Goal: Task Accomplishment & Management: Manage account settings

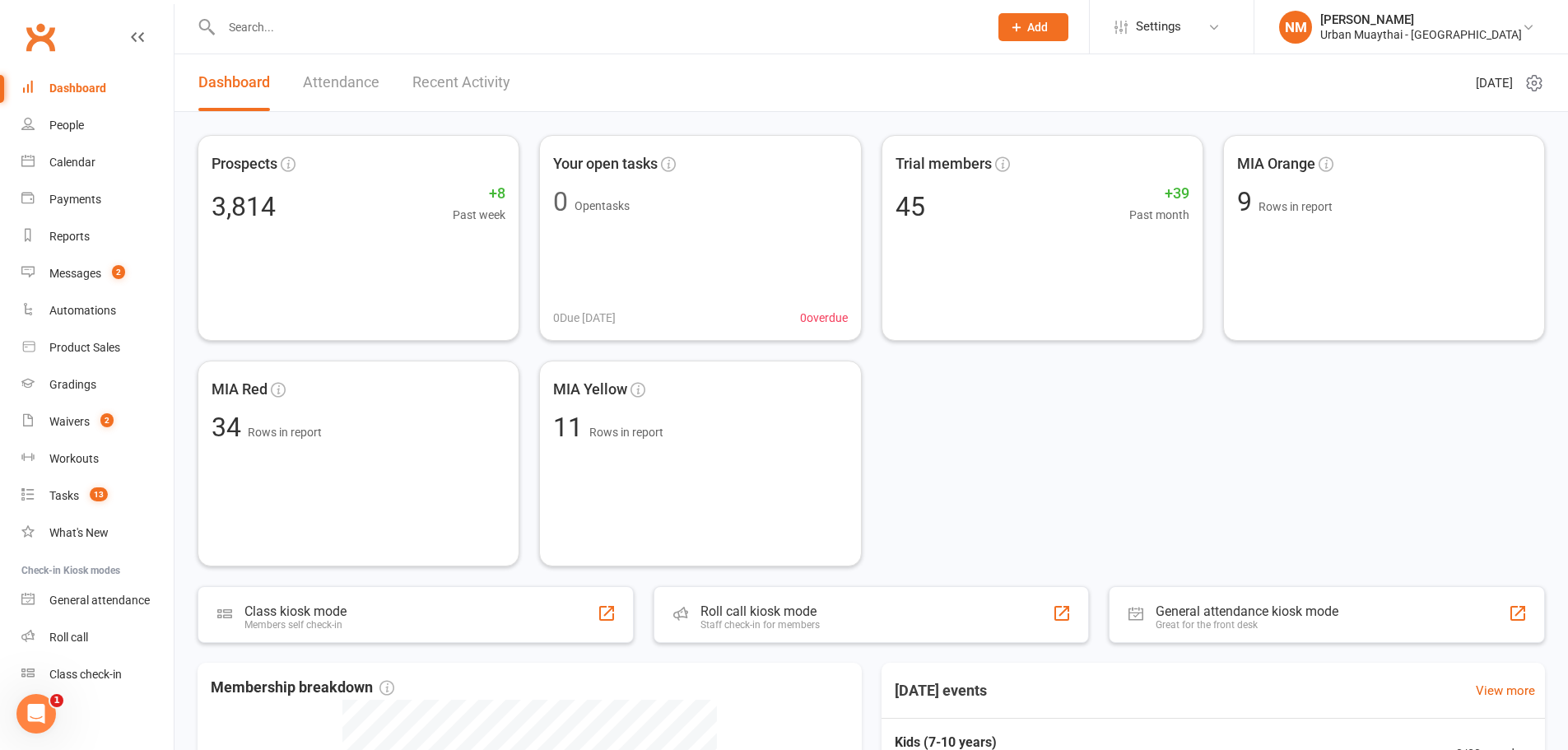
click at [1069, 22] on button "Add" at bounding box center [1034, 27] width 70 height 28
click at [1069, 21] on button "Add" at bounding box center [1034, 27] width 70 height 28
click at [1539, 82] on icon at bounding box center [1535, 83] width 20 height 20
click at [1444, 120] on link "Choose my dashlets" at bounding box center [1450, 115] width 163 height 33
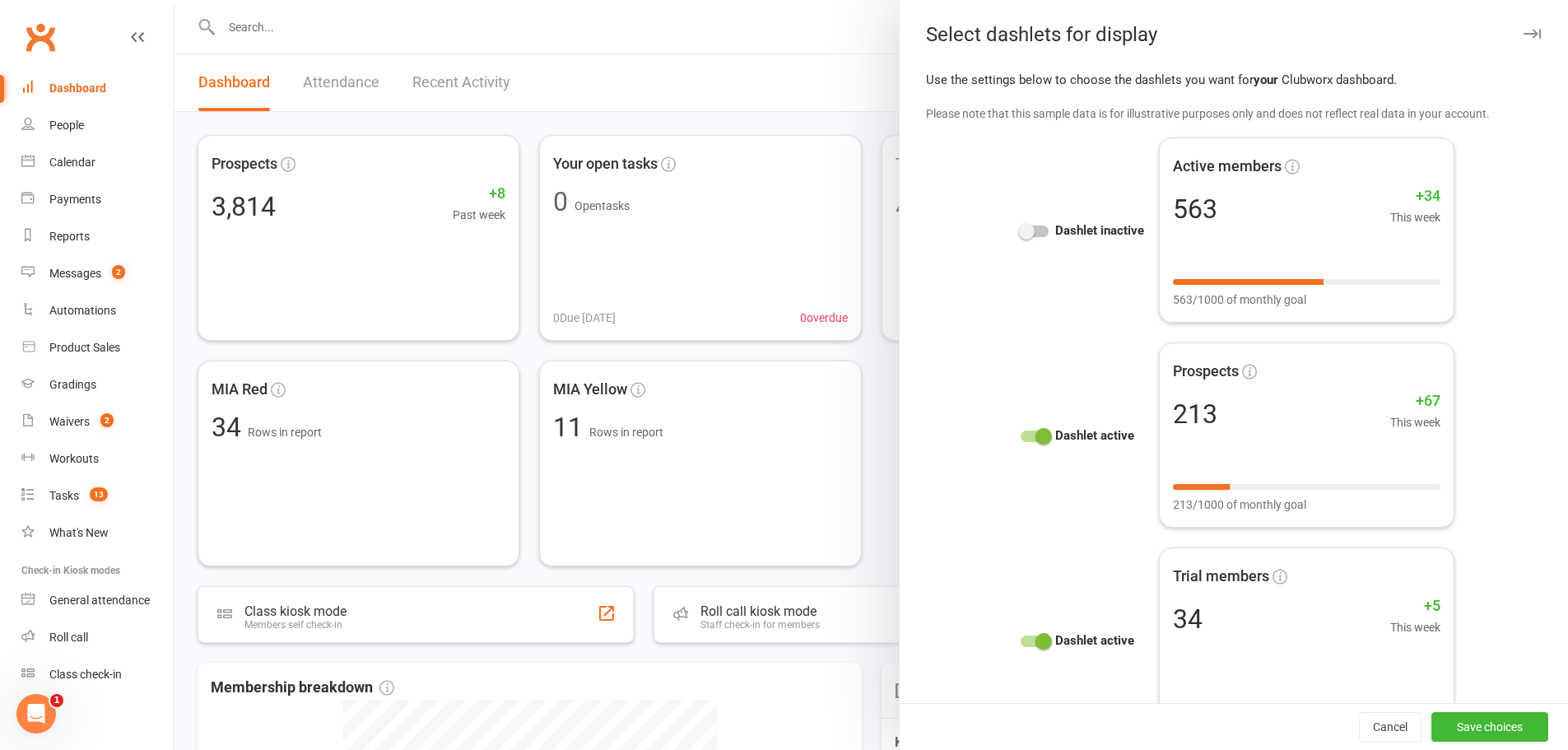
click at [1019, 227] on span at bounding box center [1027, 231] width 16 height 16
click at [1021, 229] on input "checkbox" at bounding box center [1021, 229] width 0 height 0
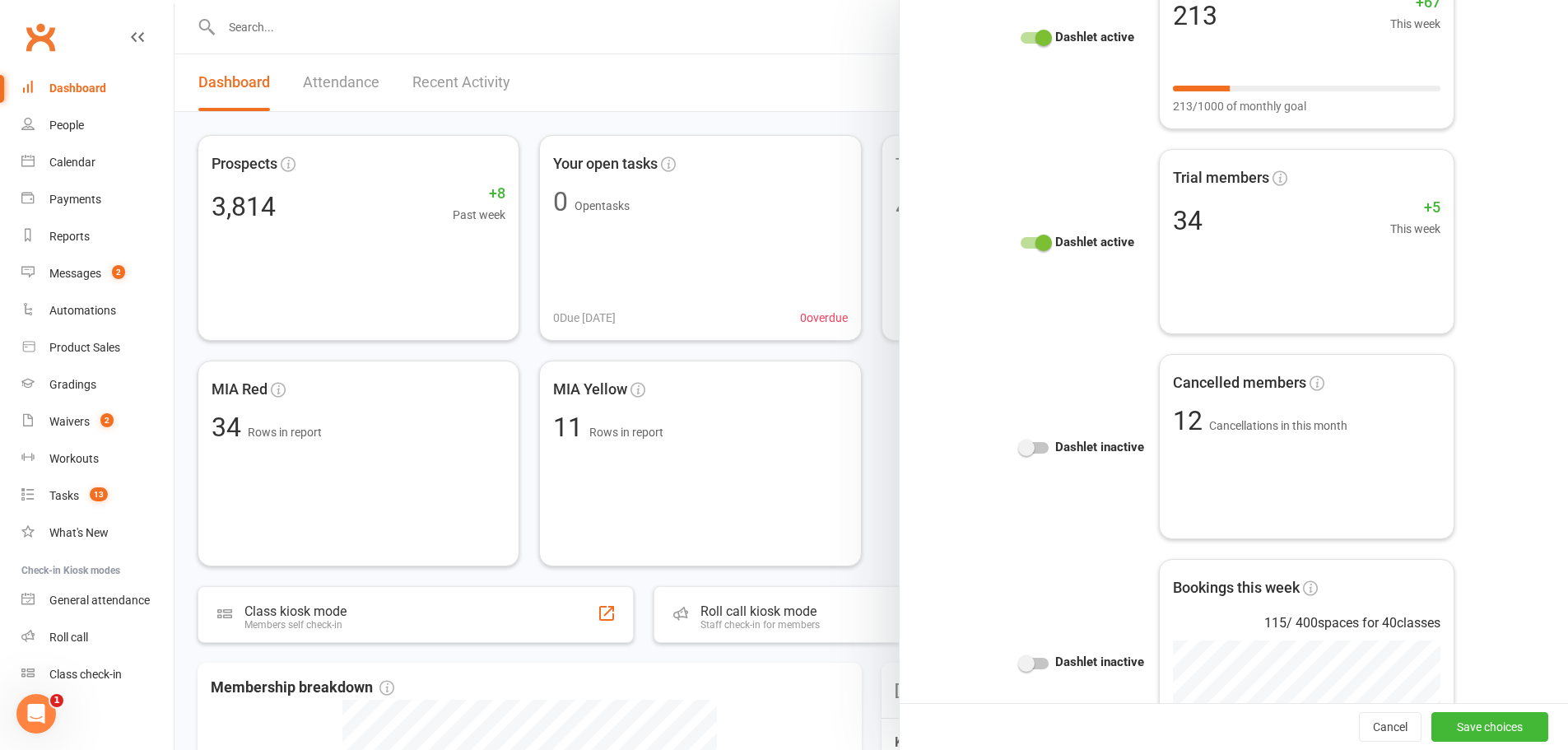
scroll to position [493, 0]
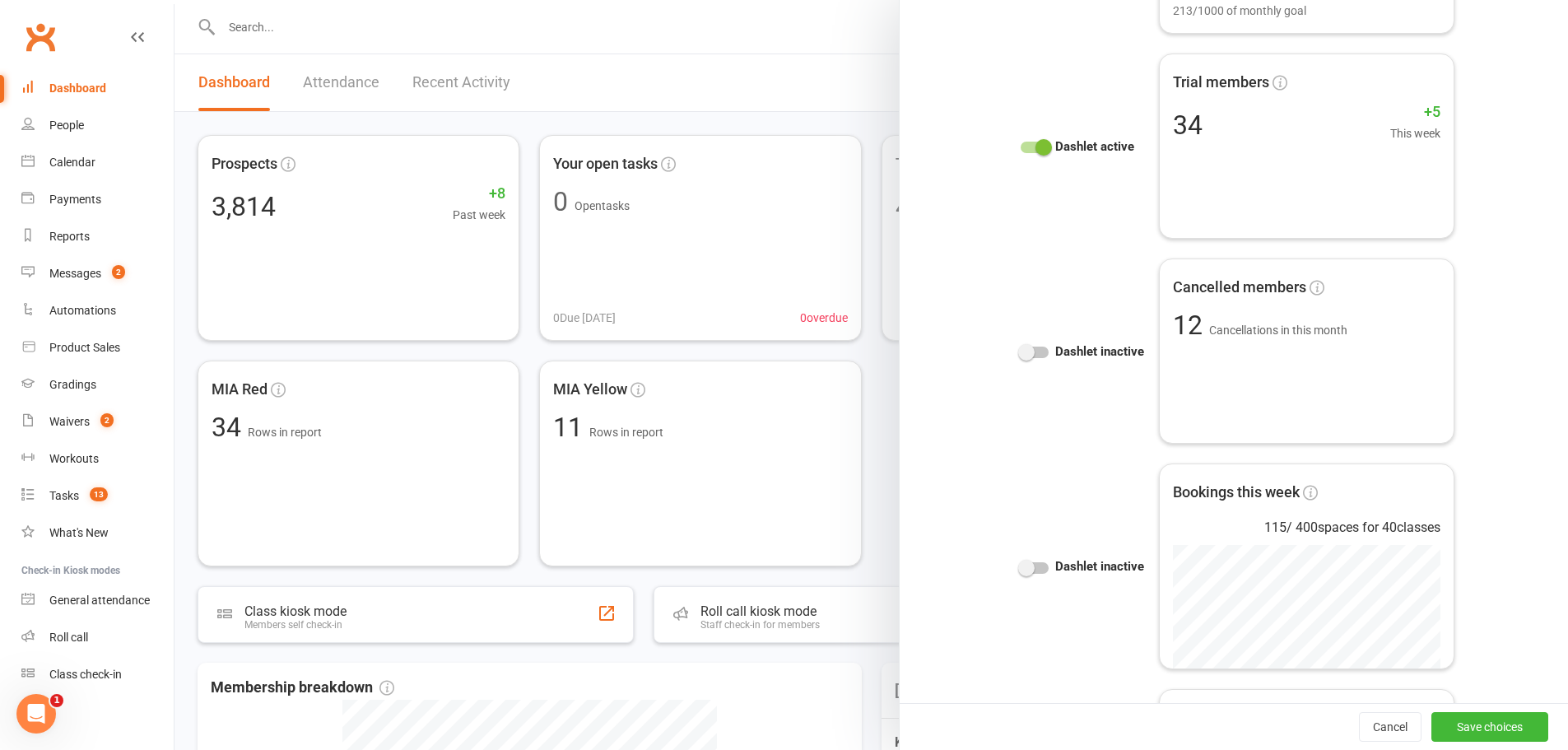
click at [1027, 357] on div at bounding box center [1034, 352] width 28 height 12
click at [1021, 350] on input "checkbox" at bounding box center [1021, 350] width 0 height 0
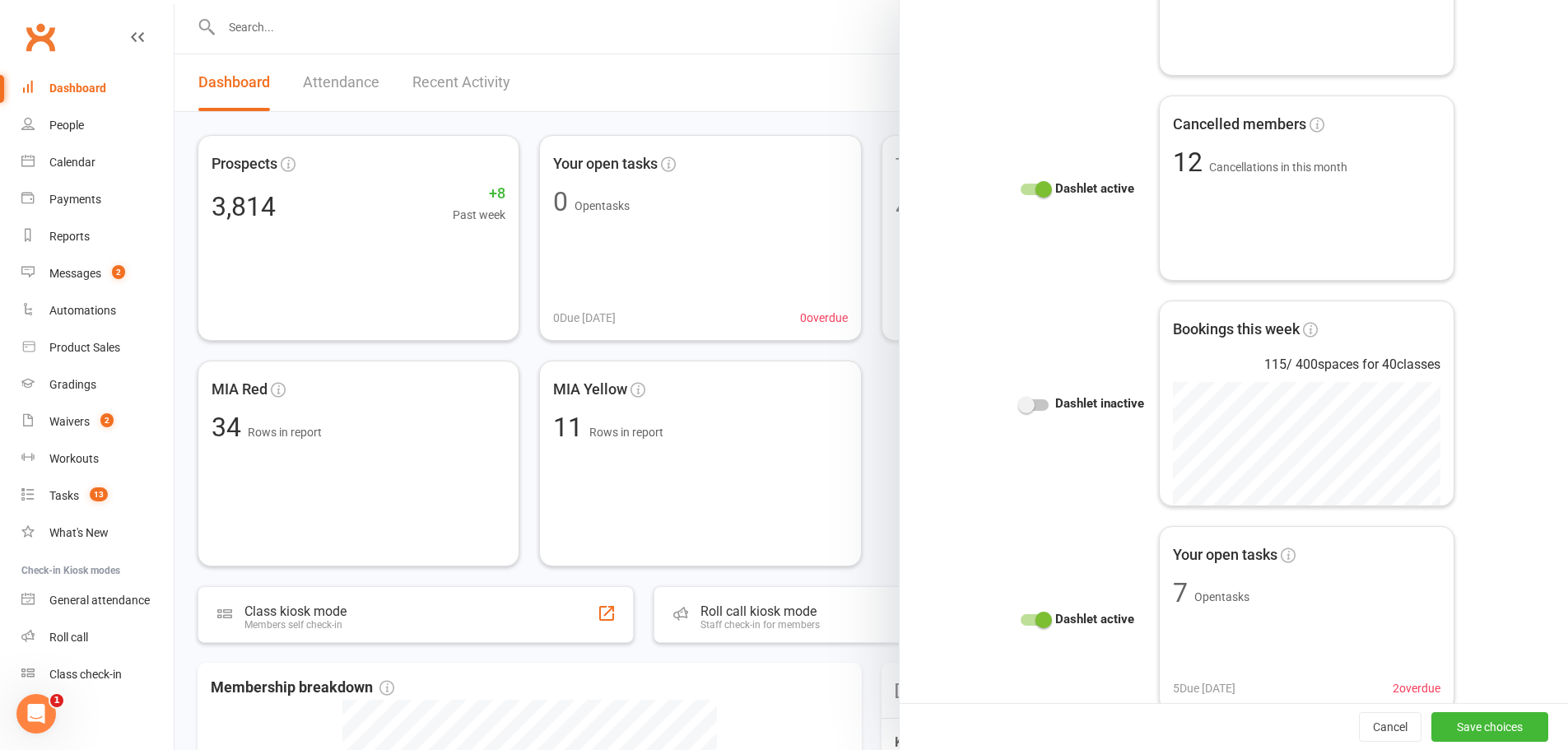
scroll to position [658, 0]
click at [1047, 416] on div "Dashlet inactive Bookings this week 115 / 400 spaces for 40 classes" at bounding box center [1234, 401] width 441 height 205
click at [1064, 400] on strong "Dashlet inactive" at bounding box center [1099, 402] width 89 height 20
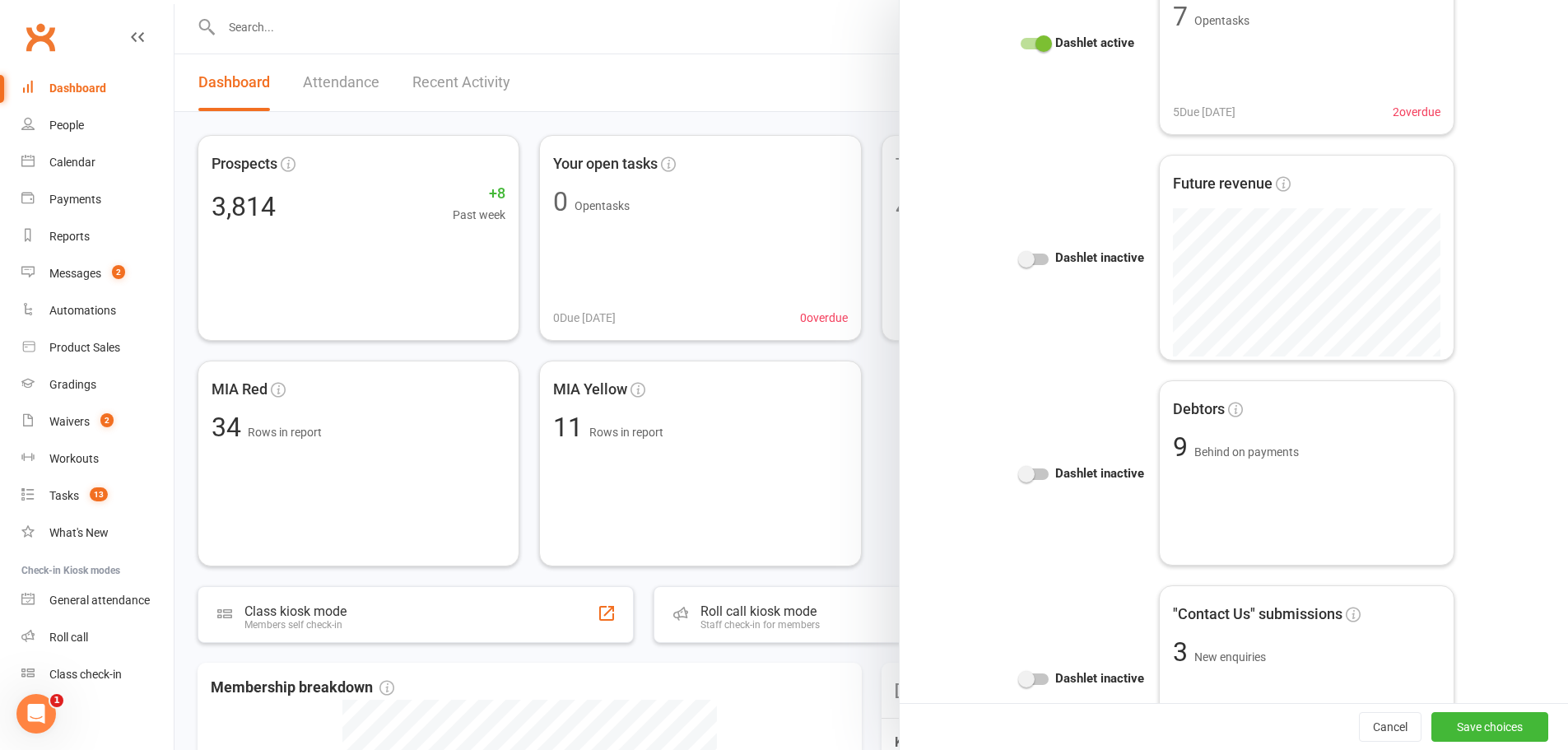
scroll to position [1234, 0]
click at [1059, 454] on div "Dashlet inactive Debtors 9 Behind on payments" at bounding box center [1234, 471] width 441 height 185
click at [1059, 463] on strong "Dashlet inactive" at bounding box center [1099, 472] width 89 height 20
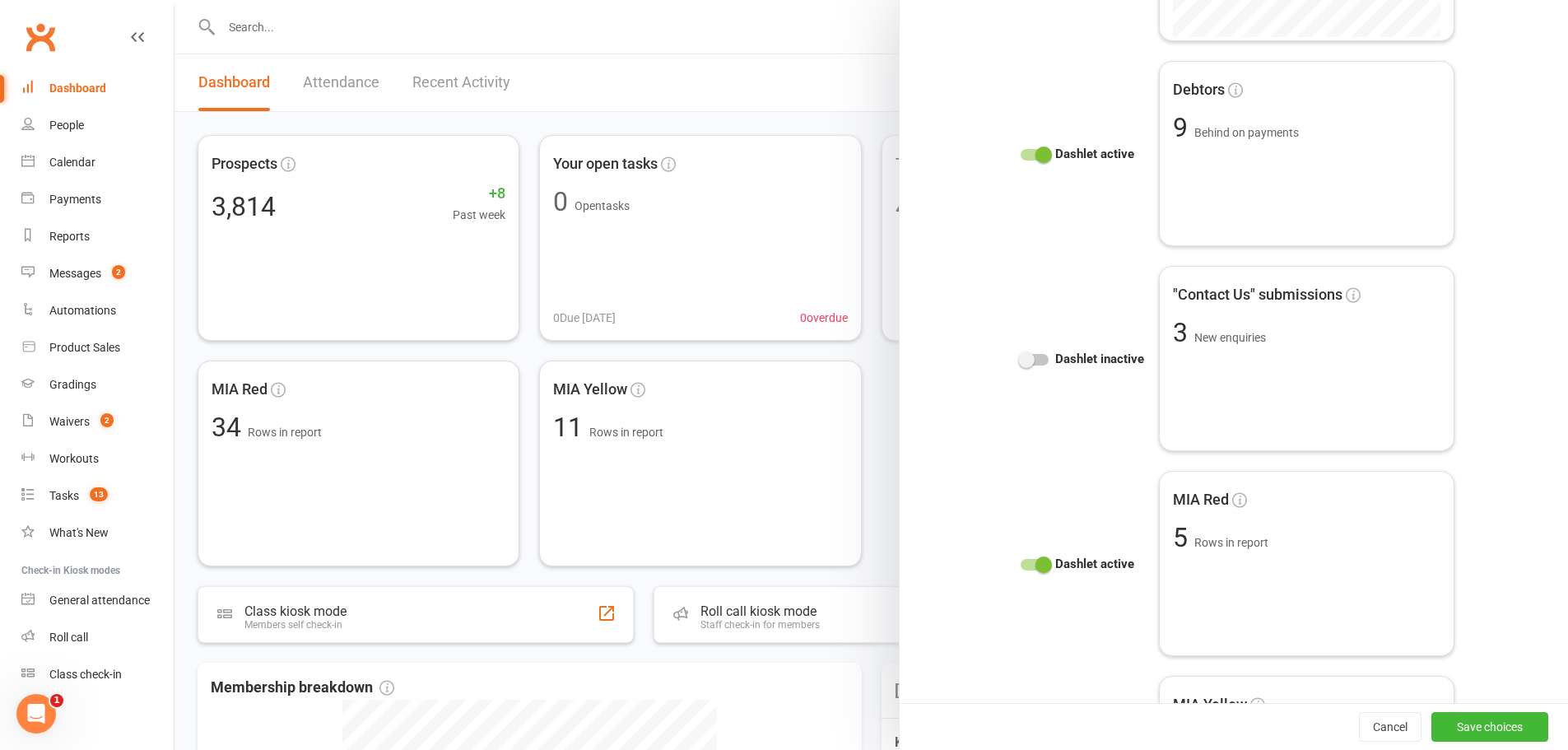
scroll to position [1564, 0]
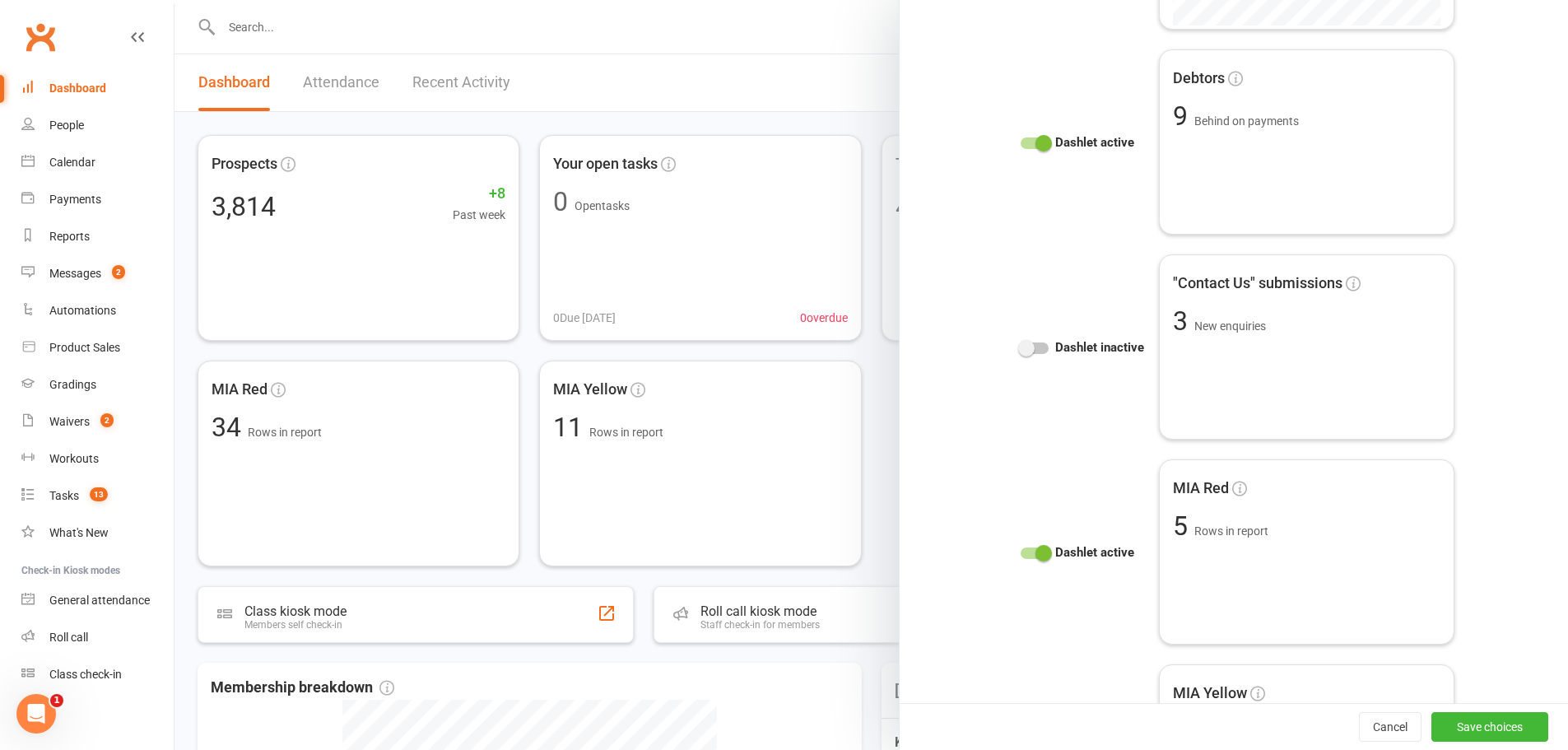
click at [1079, 339] on strong "Dashlet inactive" at bounding box center [1099, 347] width 89 height 20
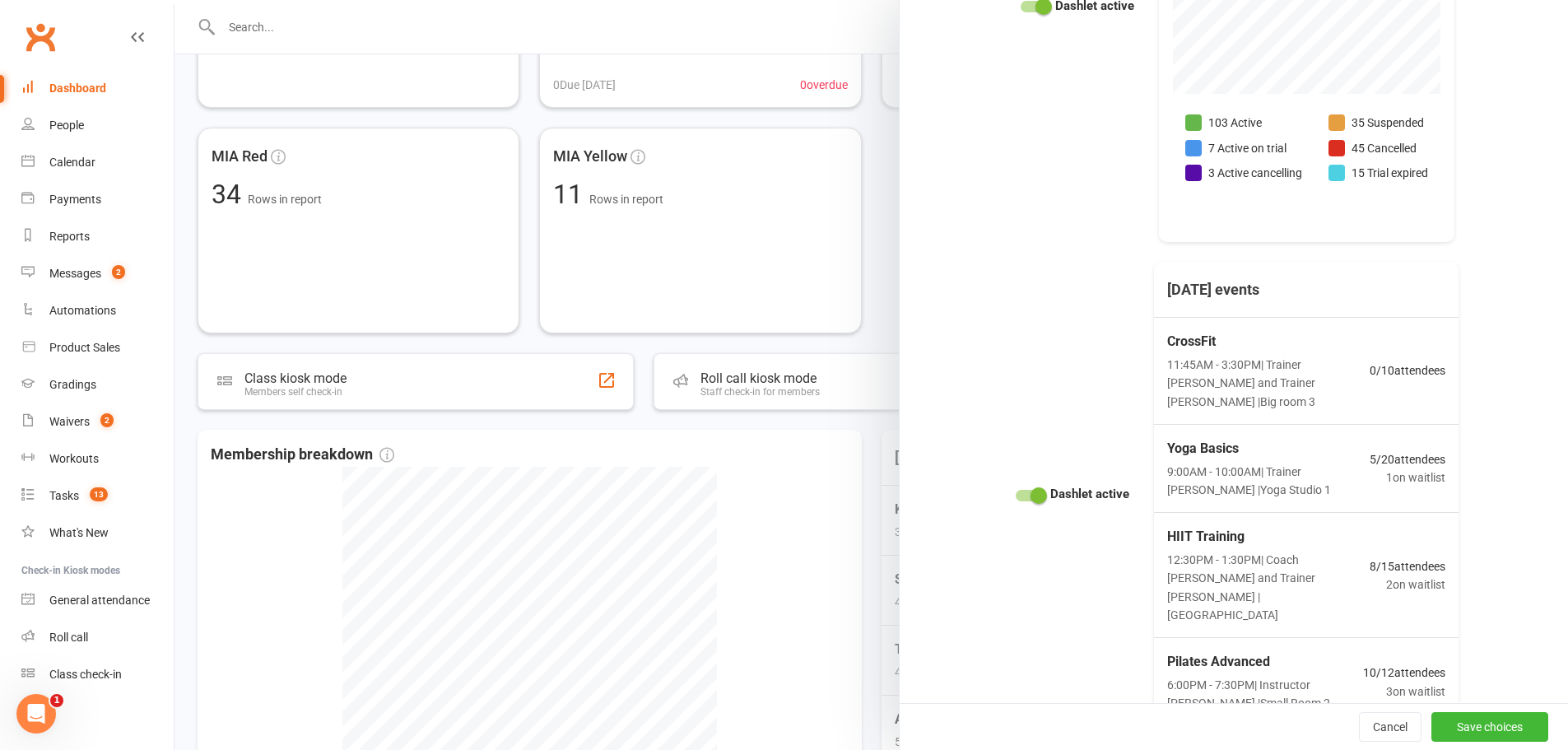
scroll to position [247, 0]
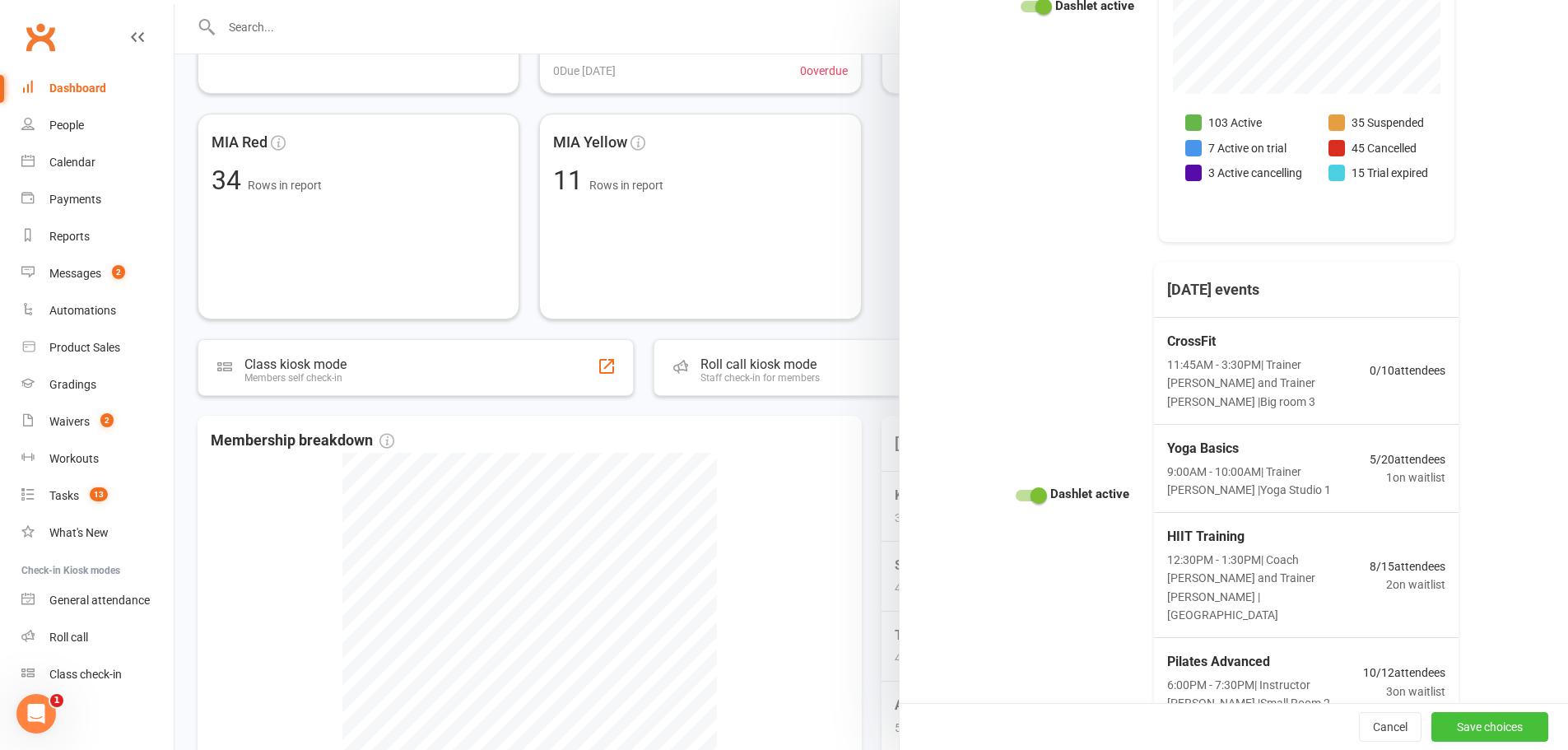
click at [1465, 734] on button "Save choices" at bounding box center [1490, 726] width 117 height 30
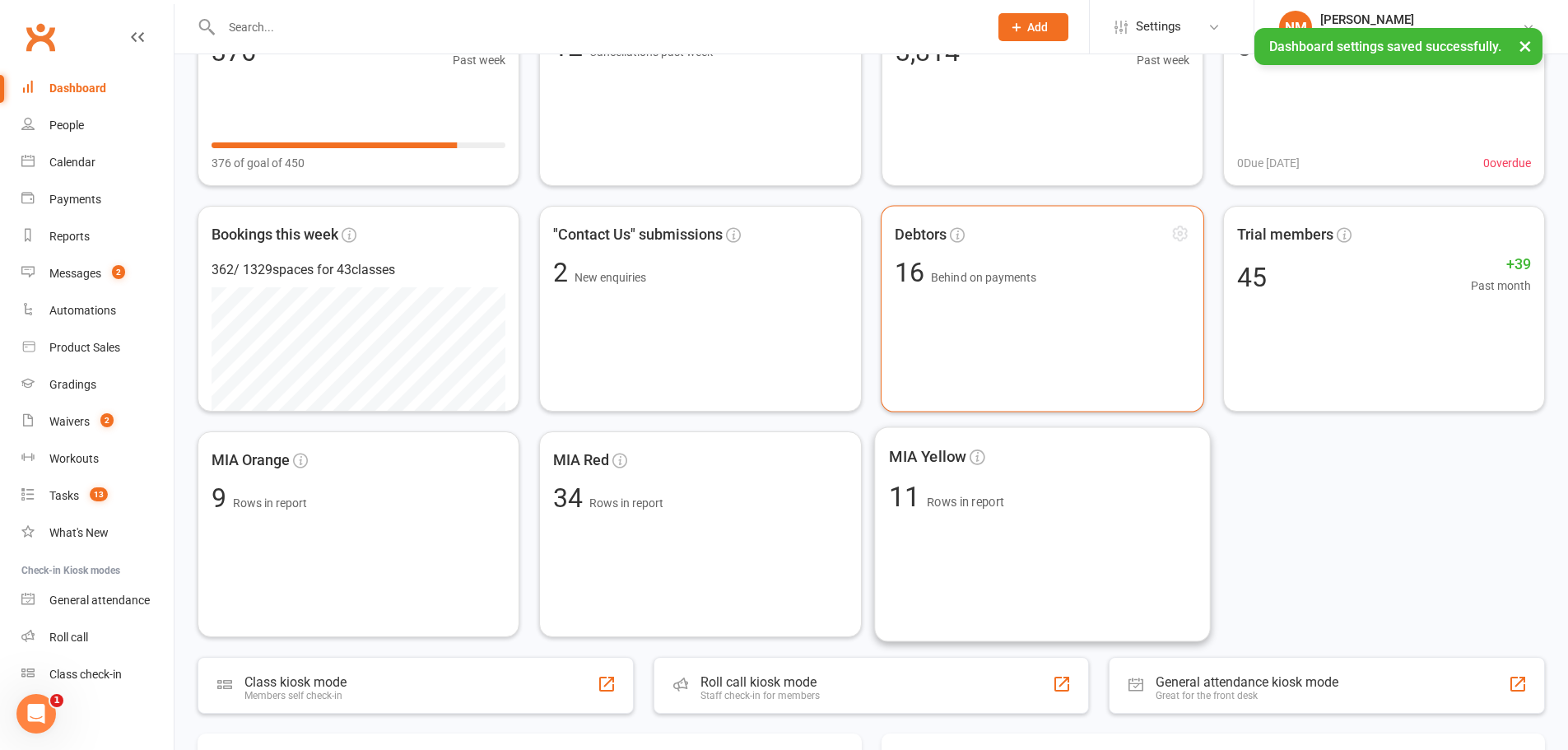
scroll to position [0, 0]
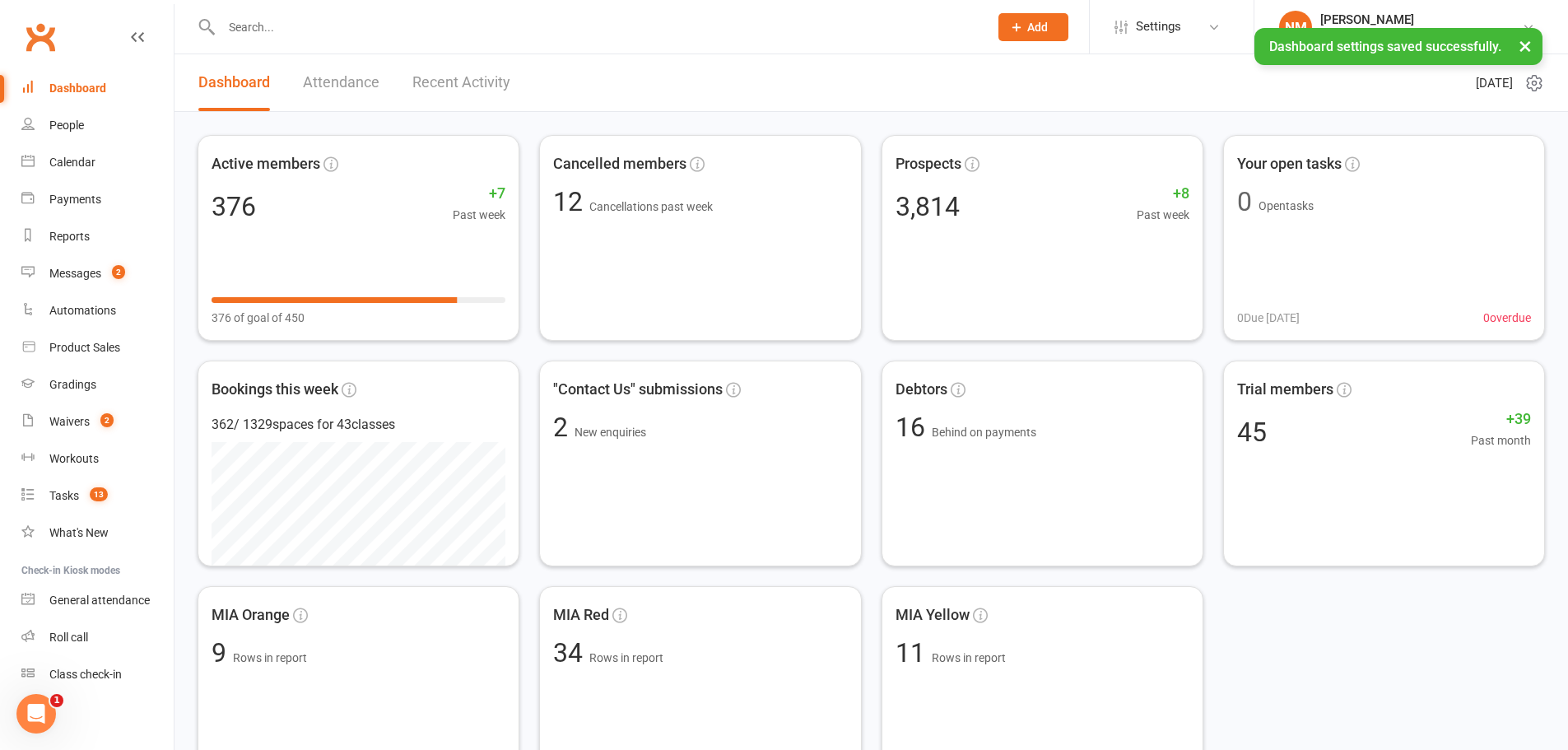
click at [1526, 45] on button "×" at bounding box center [1525, 45] width 30 height 35
